Goal: Information Seeking & Learning: Learn about a topic

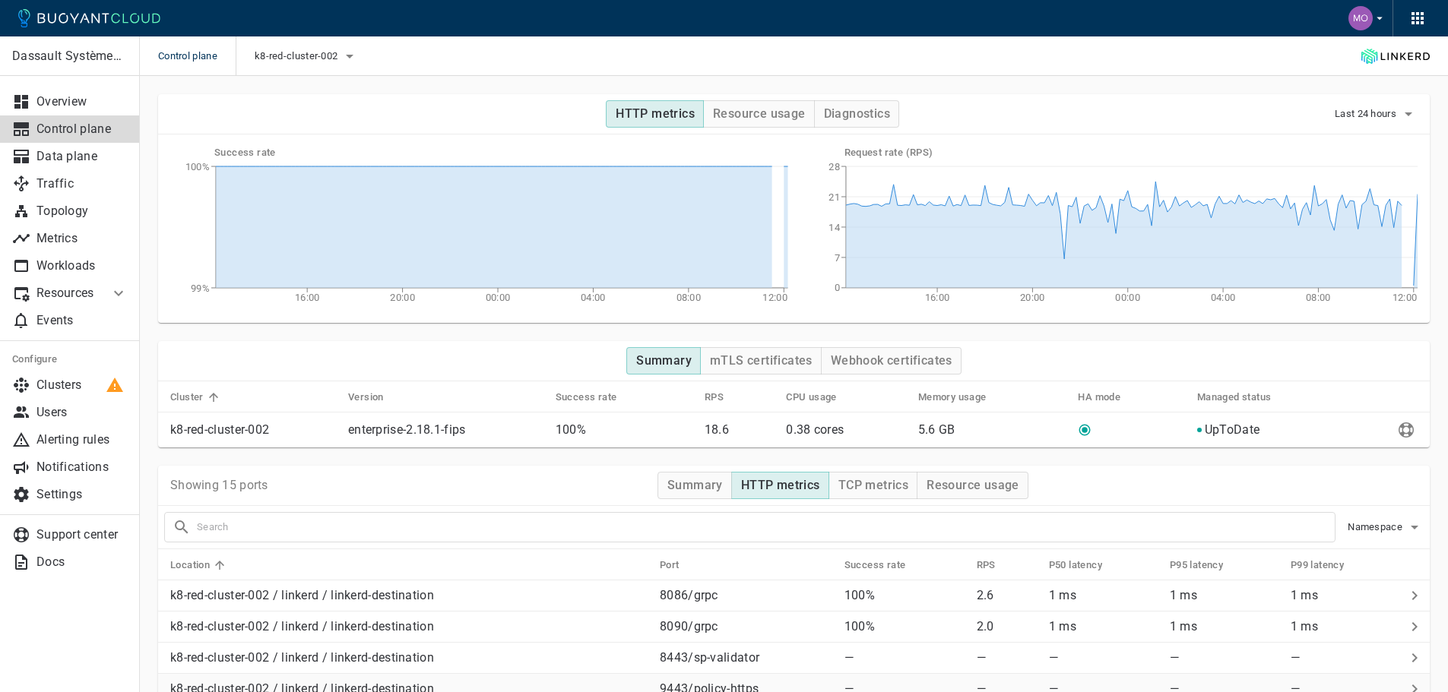
scroll to position [300, 0]
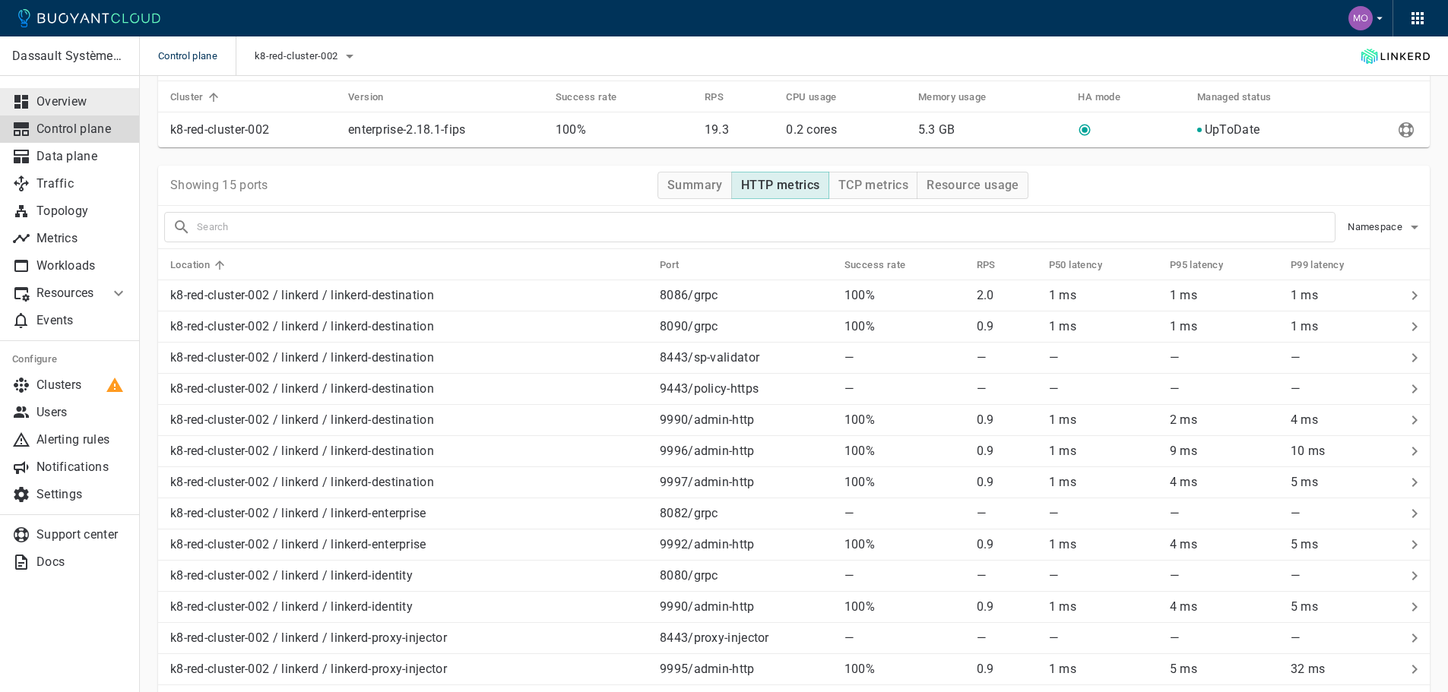
click at [78, 103] on p "Overview" at bounding box center [81, 101] width 91 height 15
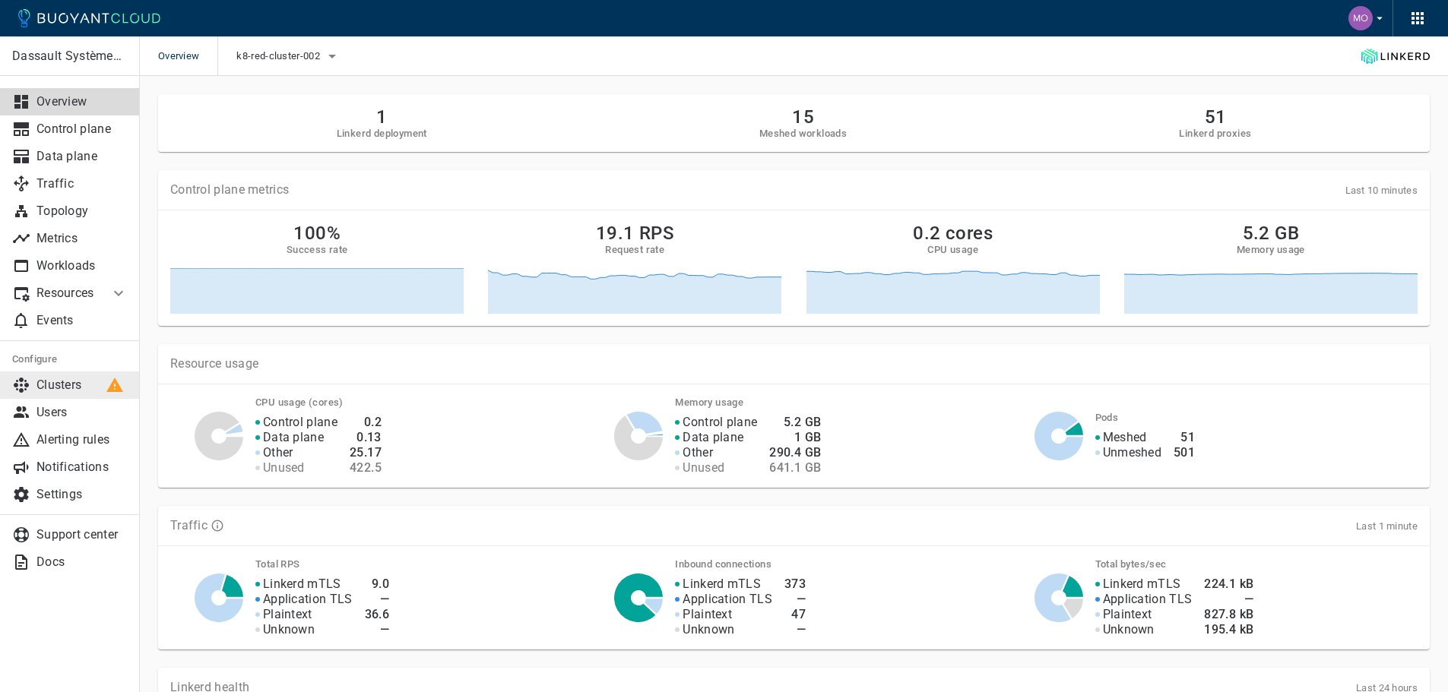
click at [77, 388] on p "Clusters" at bounding box center [81, 385] width 91 height 15
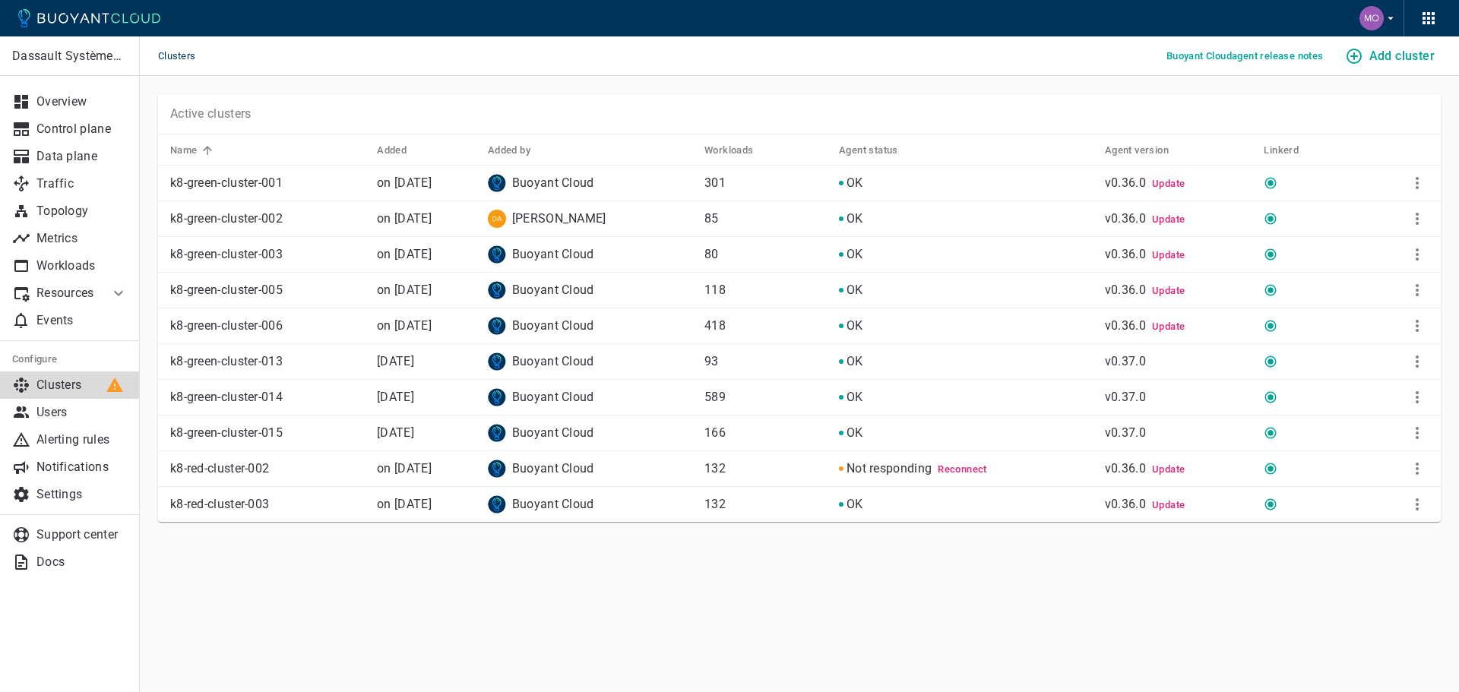
click at [594, 502] on p "Buoyant Cloud" at bounding box center [553, 504] width 82 height 15
click at [863, 504] on span "OK" at bounding box center [855, 504] width 17 height 14
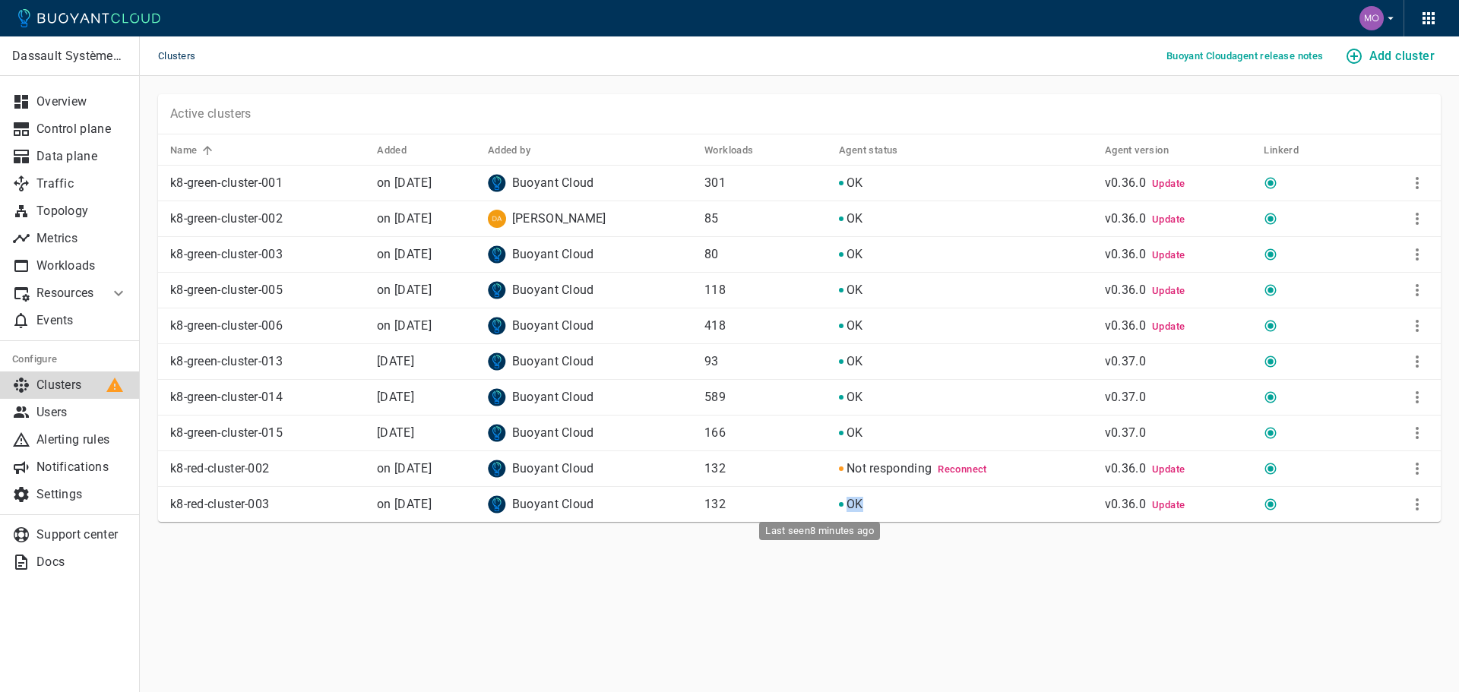
click at [863, 504] on span "OK" at bounding box center [855, 504] width 17 height 14
click at [87, 227] on link "Metrics" at bounding box center [70, 238] width 140 height 27
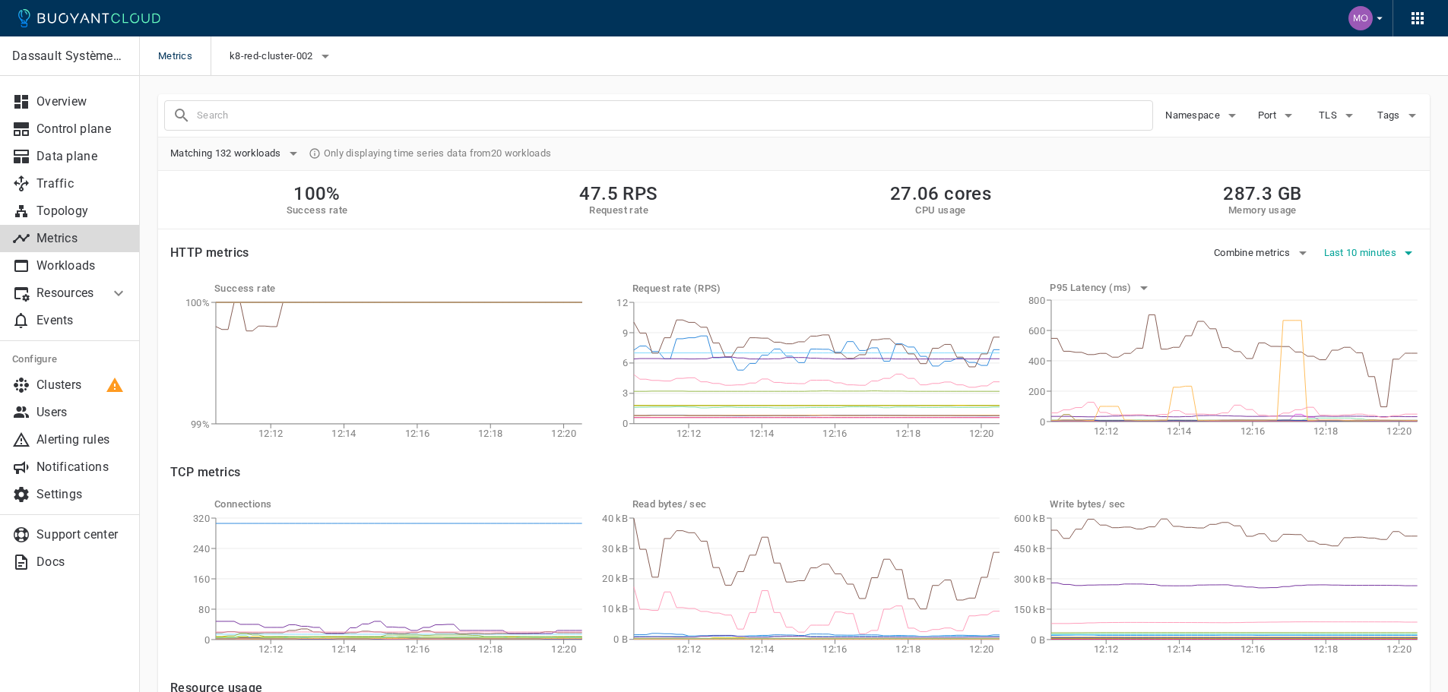
click at [1374, 256] on span "Last 10 minutes" at bounding box center [1362, 253] width 76 height 12
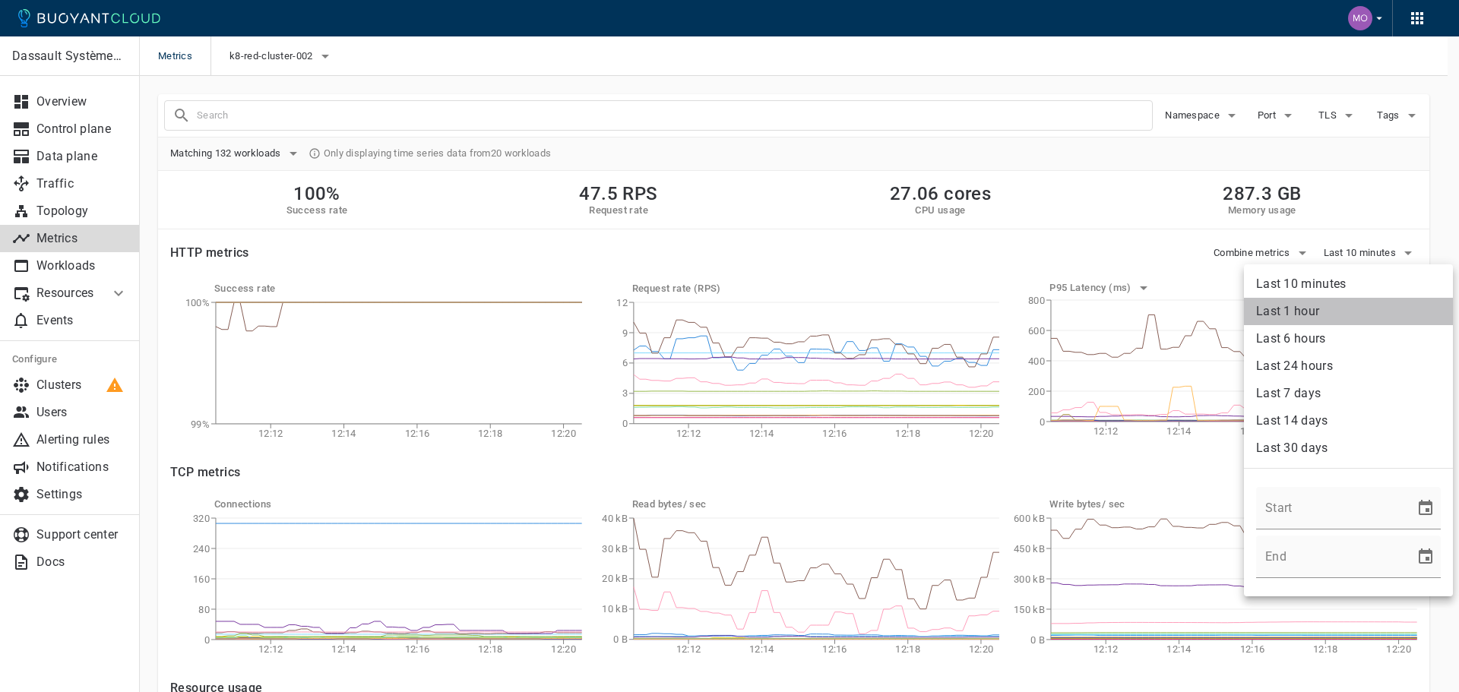
click at [1357, 316] on li "Last 1 hour" at bounding box center [1348, 311] width 209 height 27
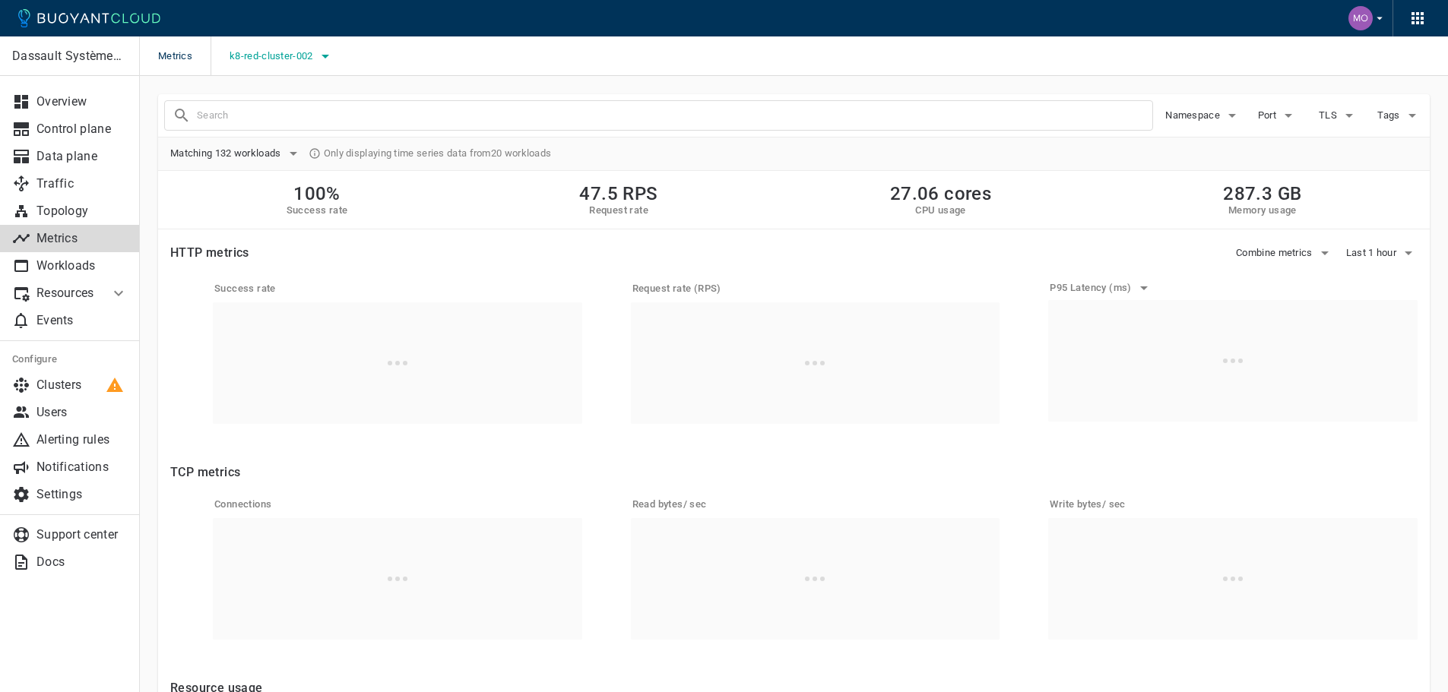
click at [306, 59] on span "k8-red-cluster-002" at bounding box center [273, 56] width 86 height 12
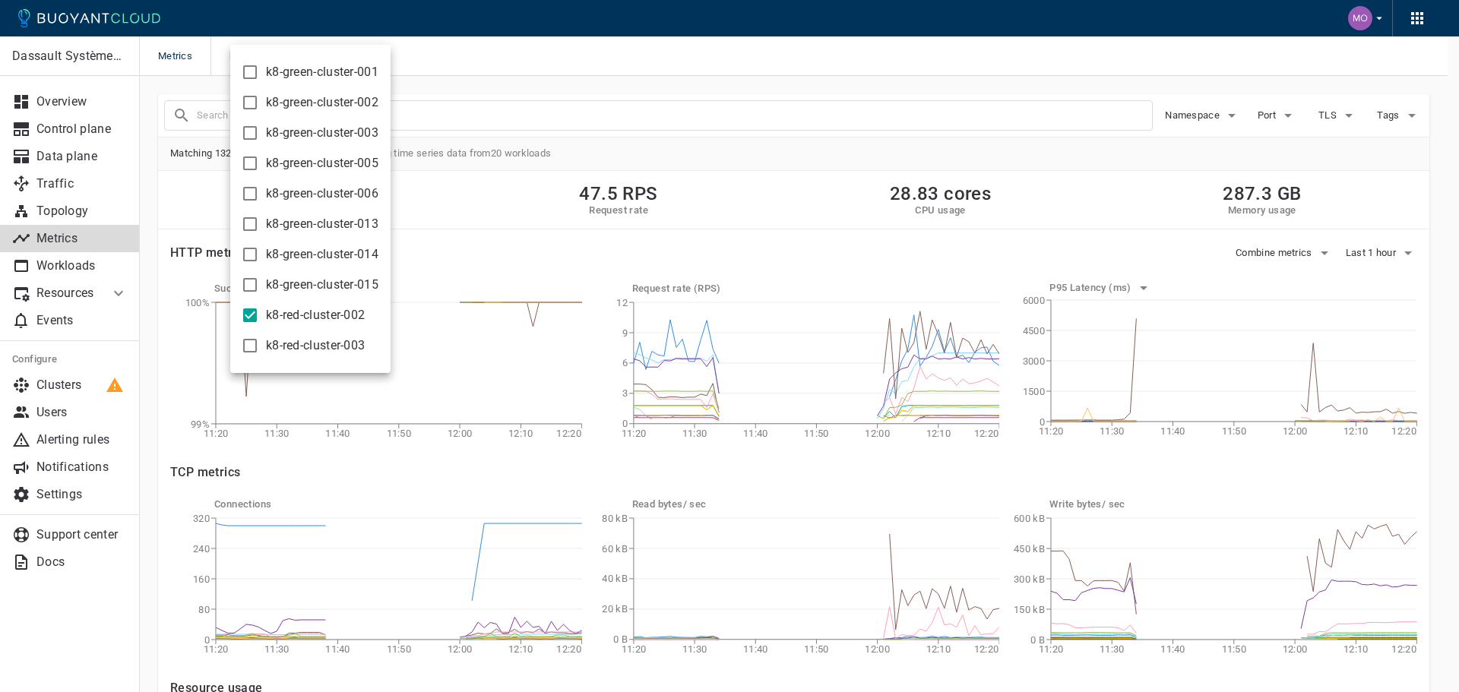
click at [307, 341] on span "k8-red-cluster-003" at bounding box center [315, 345] width 99 height 15
click at [259, 341] on input "k8-red-cluster-003" at bounding box center [250, 346] width 18 height 18
checkbox input "true"
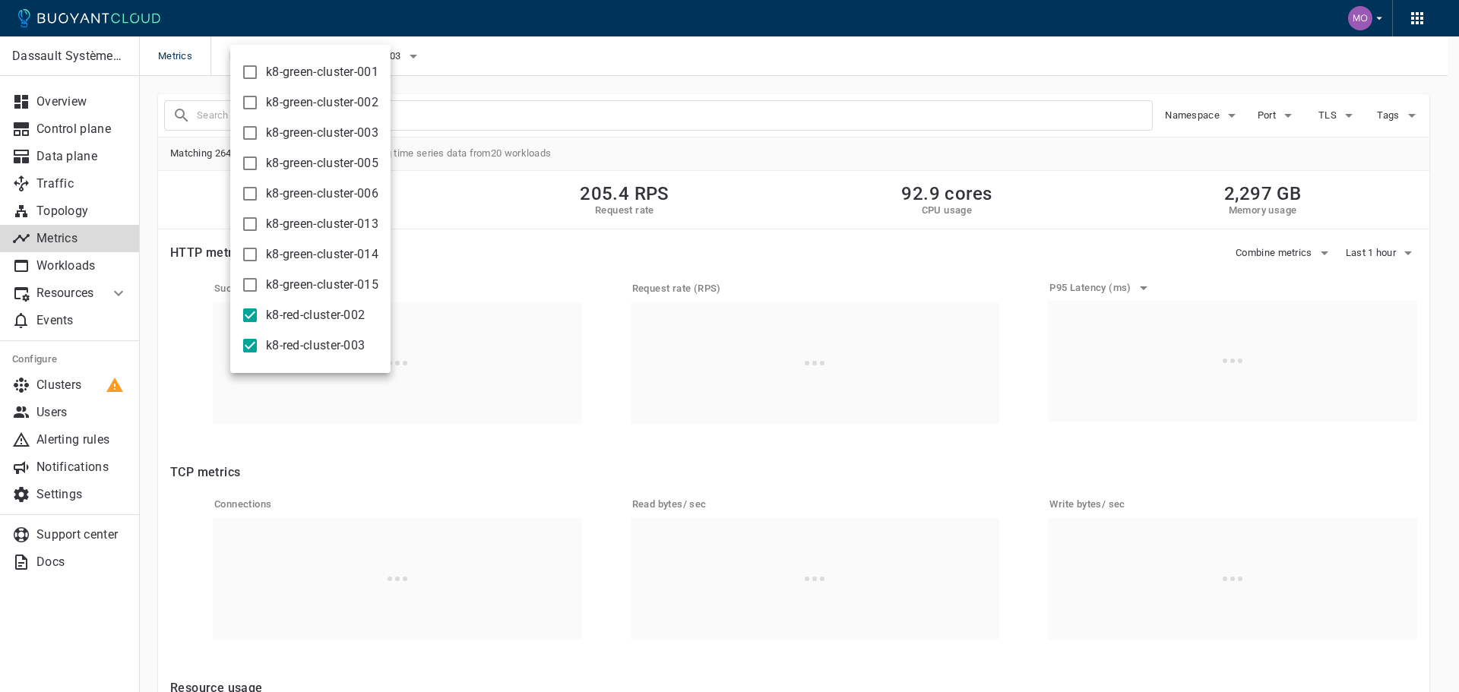
click at [296, 319] on span "k8-red-cluster-002" at bounding box center [315, 315] width 99 height 15
click at [259, 319] on input "k8-red-cluster-002" at bounding box center [250, 315] width 18 height 18
checkbox input "false"
click at [522, 70] on div at bounding box center [729, 346] width 1459 height 692
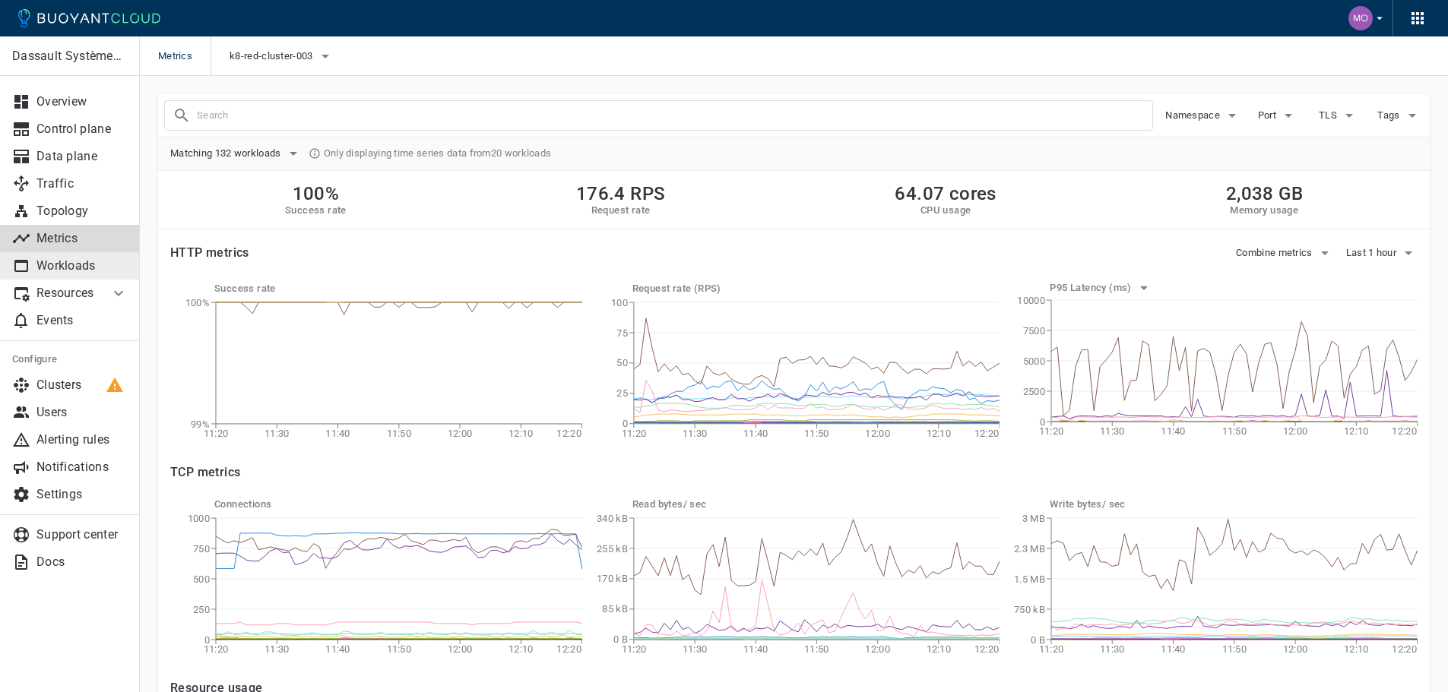
click at [90, 261] on p "Workloads" at bounding box center [81, 265] width 91 height 15
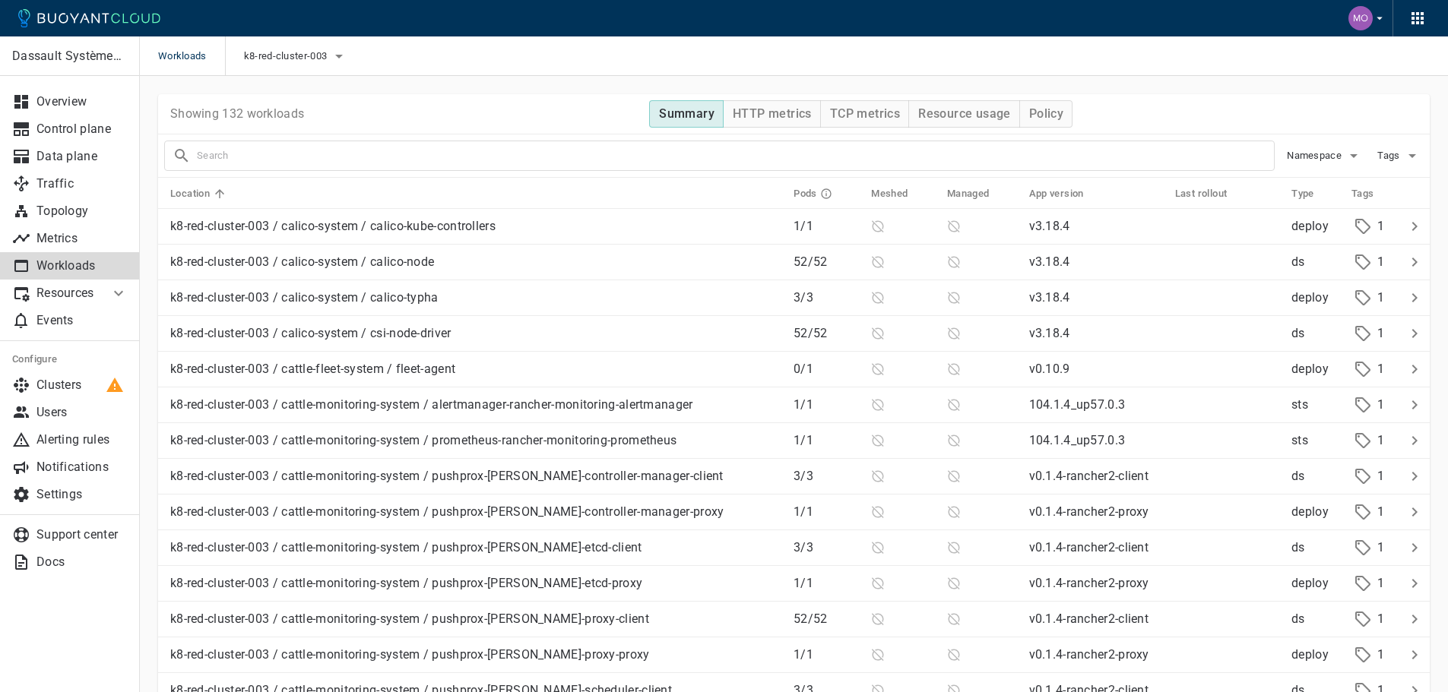
click at [92, 296] on p "Resources" at bounding box center [66, 293] width 61 height 15
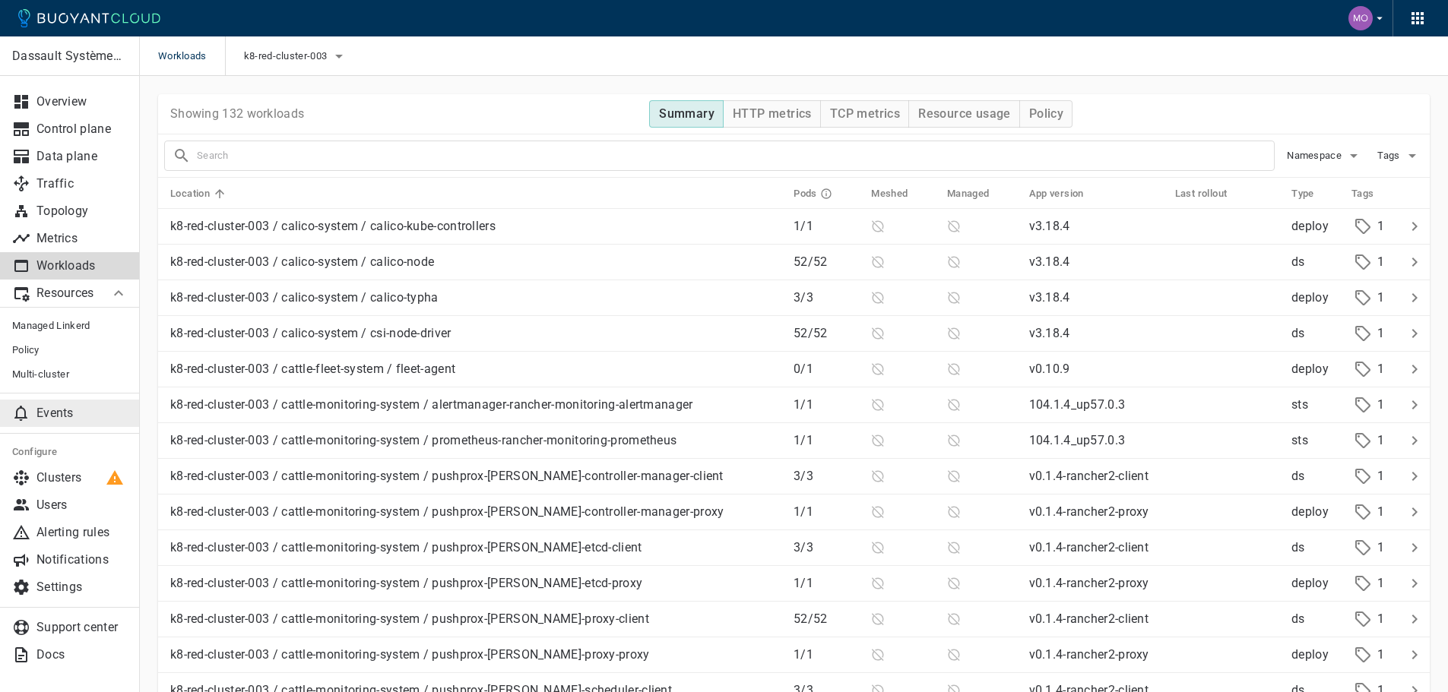
click at [77, 413] on p "Events" at bounding box center [81, 413] width 91 height 15
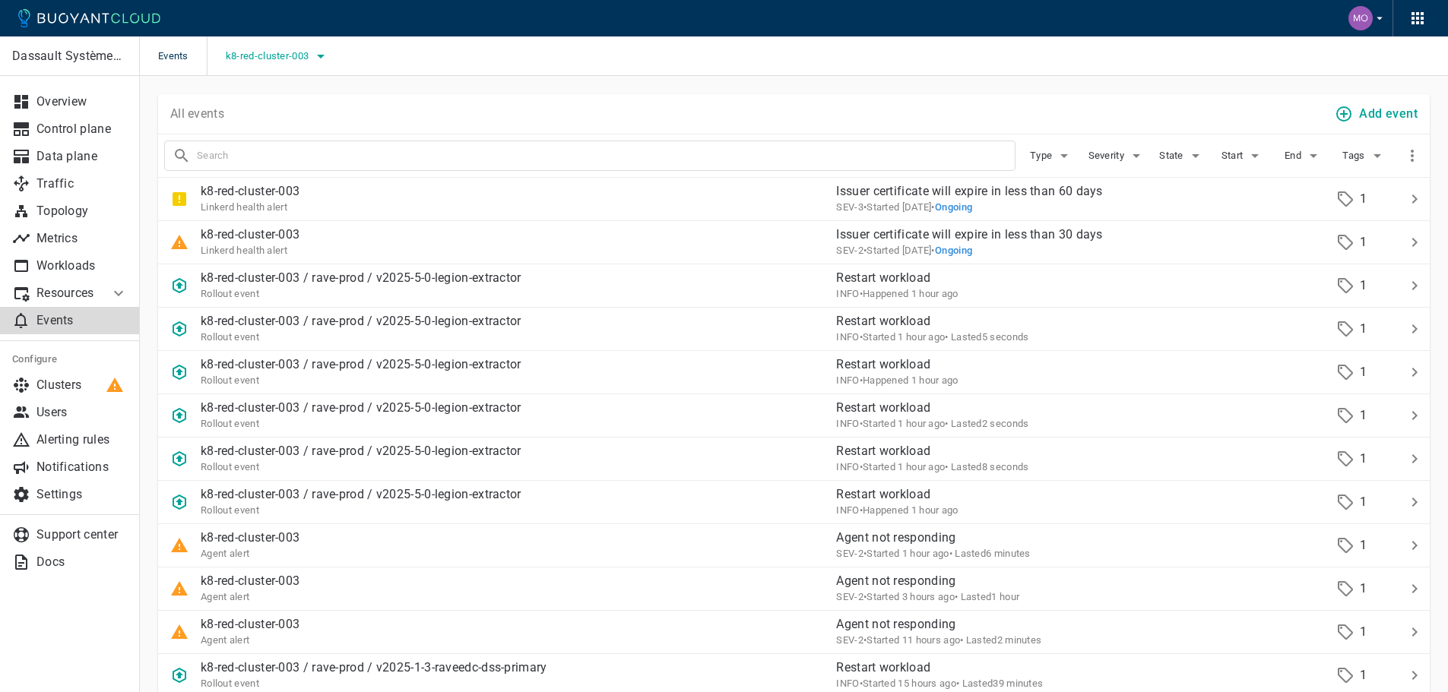
click at [309, 55] on span "k8-red-cluster-003" at bounding box center [269, 56] width 86 height 12
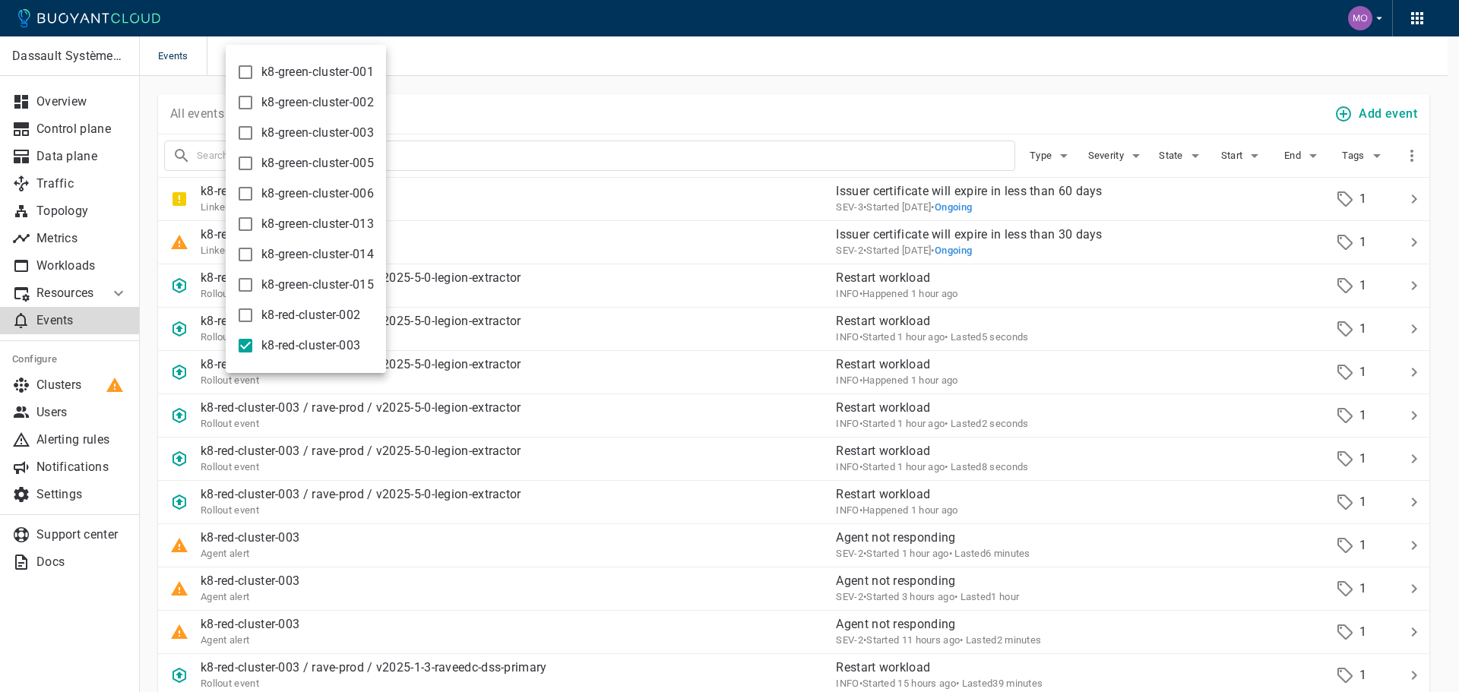
click at [291, 313] on span "k8-red-cluster-002" at bounding box center [310, 315] width 99 height 15
click at [255, 313] on input "k8-red-cluster-002" at bounding box center [245, 315] width 18 height 18
checkbox input "true"
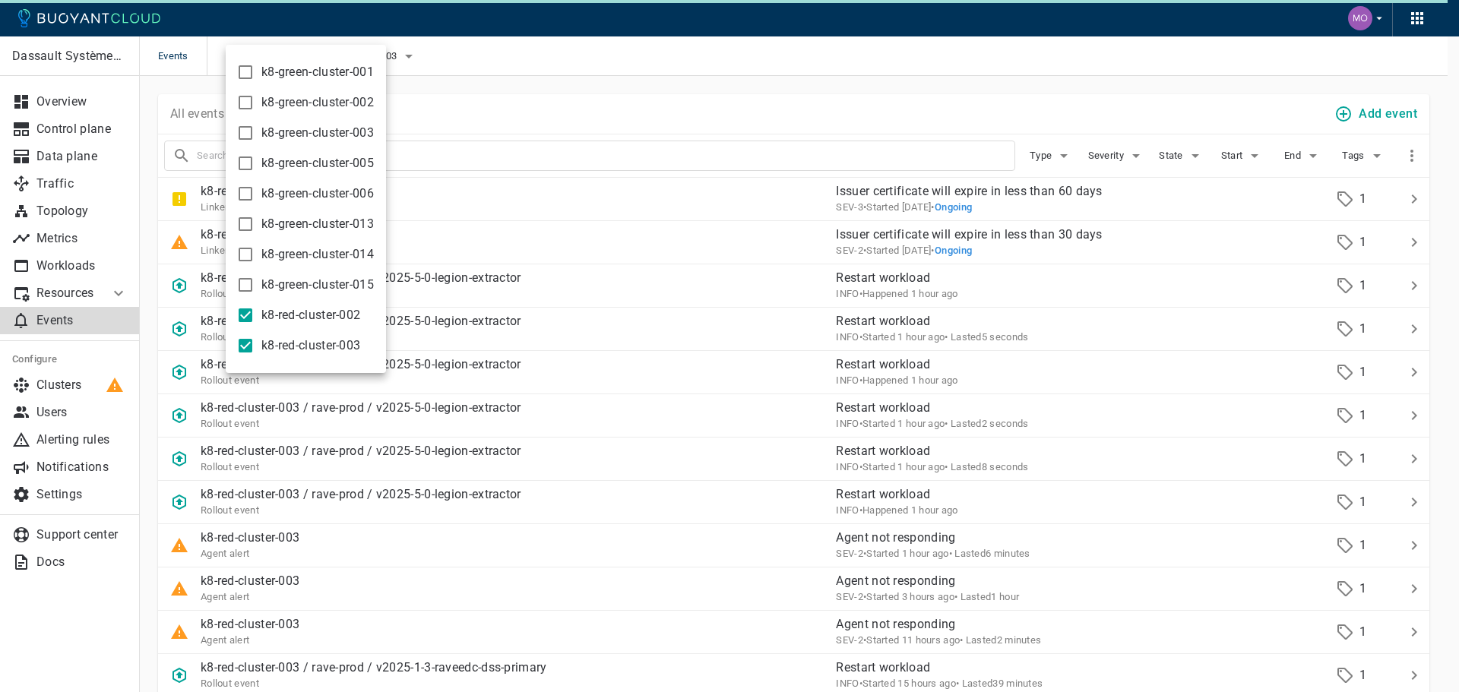
click at [286, 339] on span "k8-red-cluster-003" at bounding box center [310, 345] width 99 height 15
click at [255, 339] on input "k8-red-cluster-003" at bounding box center [245, 346] width 18 height 18
checkbox input "false"
click at [555, 125] on div at bounding box center [729, 346] width 1459 height 692
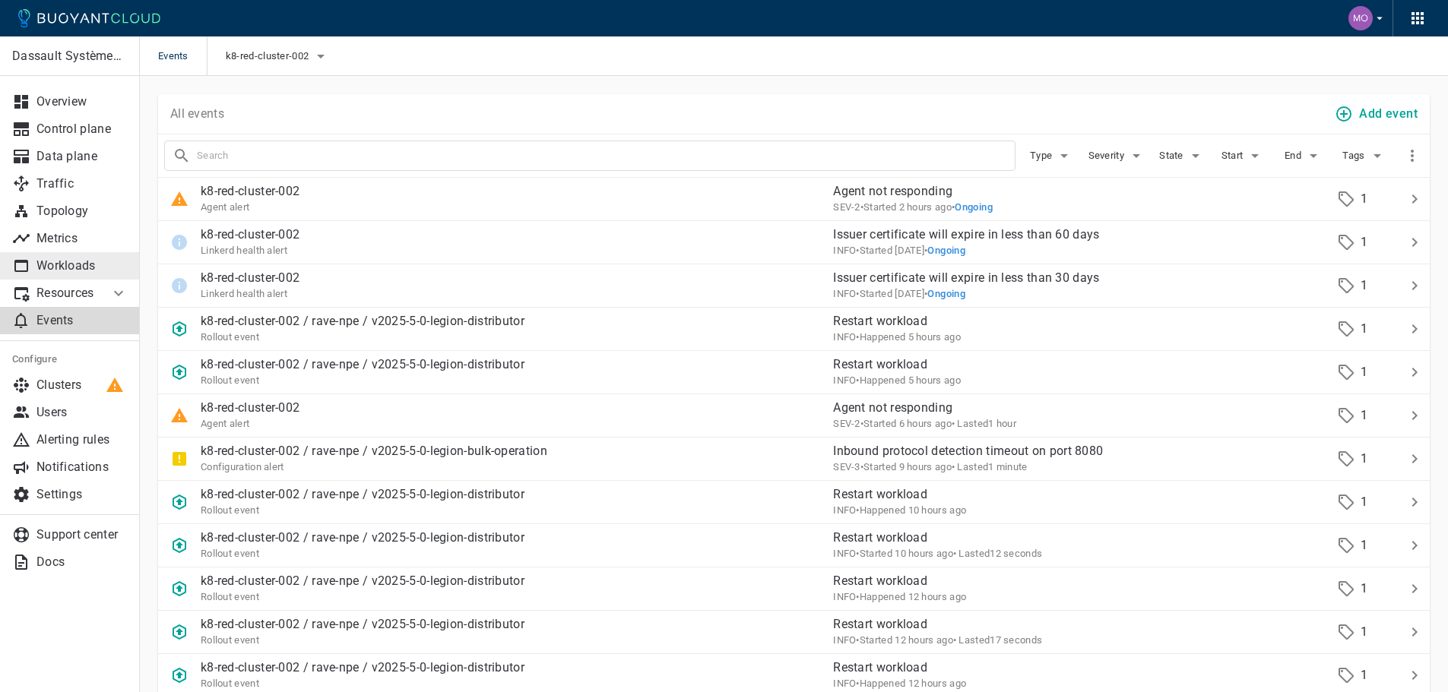
click at [79, 271] on p "Workloads" at bounding box center [81, 265] width 91 height 15
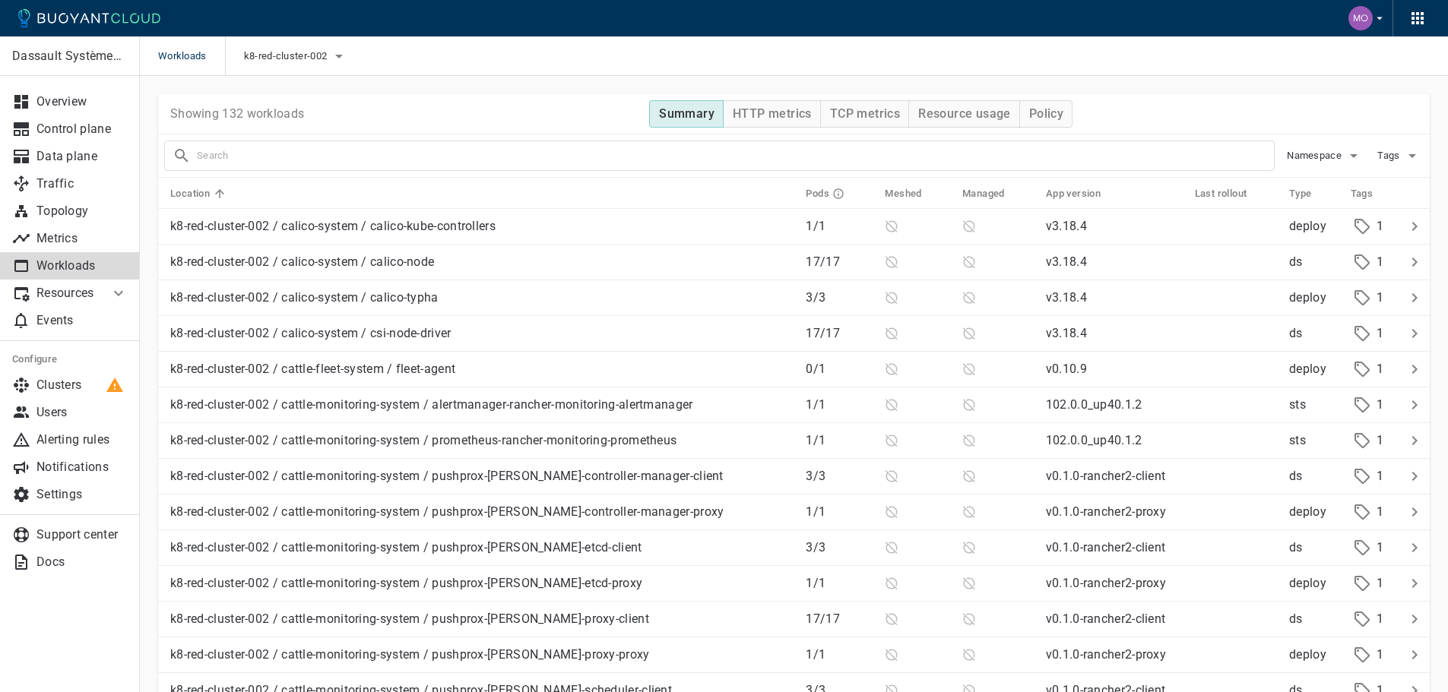
click at [81, 289] on p "Resources" at bounding box center [66, 293] width 61 height 15
